Goal: Task Accomplishment & Management: Use online tool/utility

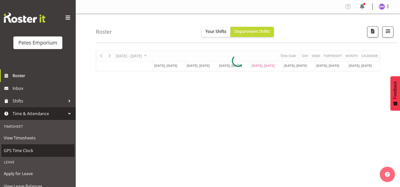
click at [36, 148] on span "GPS Time Clock" at bounding box center [38, 150] width 68 height 8
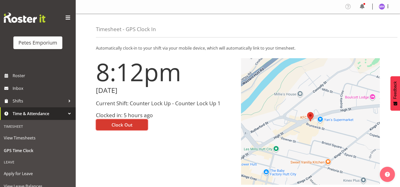
click at [115, 123] on span "Clock Out" at bounding box center [122, 124] width 21 height 7
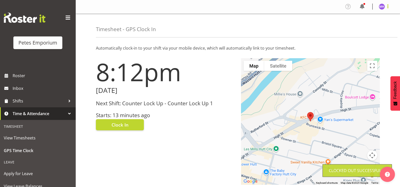
click at [386, 7] on span at bounding box center [388, 6] width 6 height 6
click at [359, 27] on link "Log Out" at bounding box center [367, 26] width 48 height 9
